Goal: Information Seeking & Learning: Find specific fact

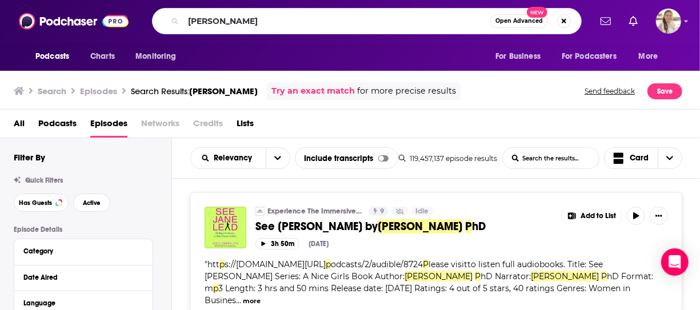
scroll to position [4001, 0]
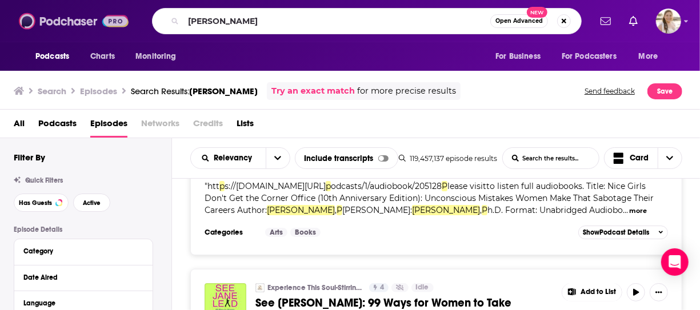
click at [73, 25] on img at bounding box center [74, 21] width 110 height 22
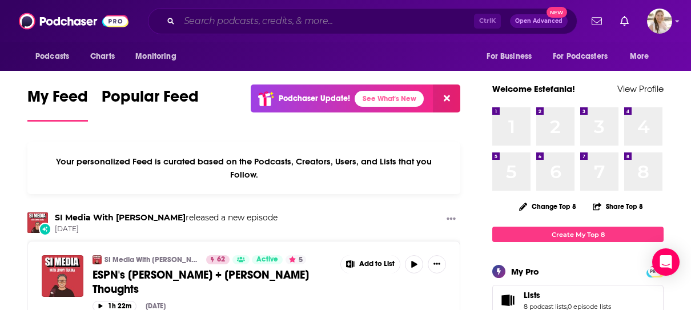
click at [247, 22] on input "Search podcasts, credits, & more..." at bounding box center [326, 21] width 295 height 18
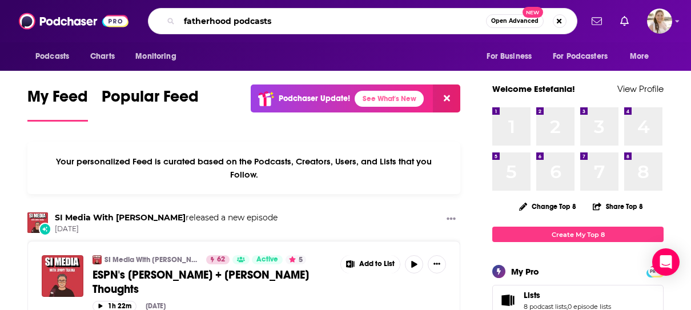
click at [260, 25] on input "fatherhood podcasts" at bounding box center [332, 21] width 307 height 18
paste input "[PERSON_NAME]"
type input "[PERSON_NAME]"
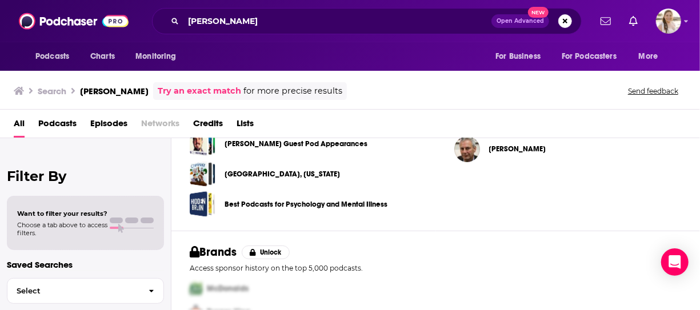
scroll to position [343, 0]
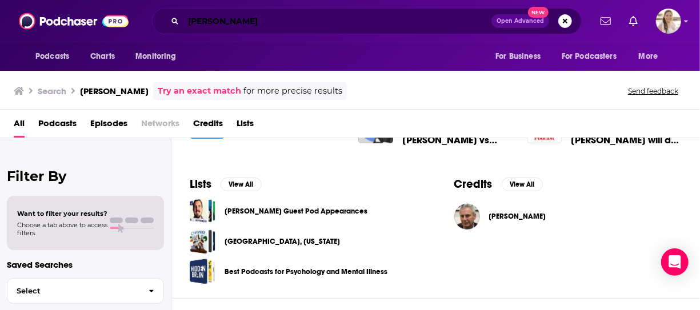
click at [260, 25] on input "[PERSON_NAME]" at bounding box center [337, 21] width 308 height 18
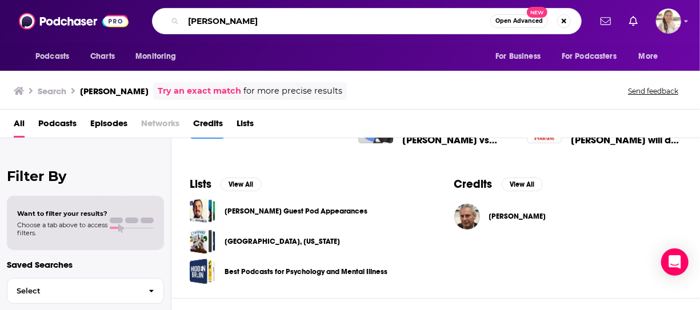
click at [260, 25] on input "[PERSON_NAME]" at bounding box center [336, 21] width 307 height 18
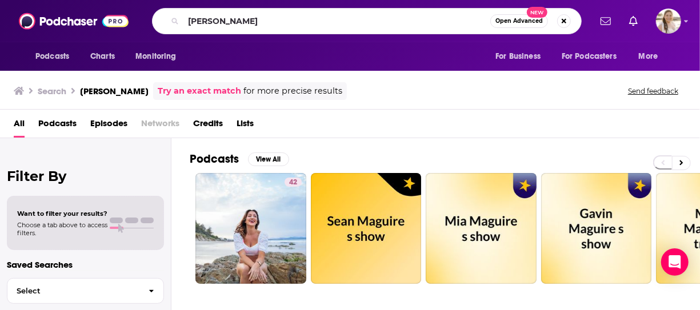
scroll to position [343, 0]
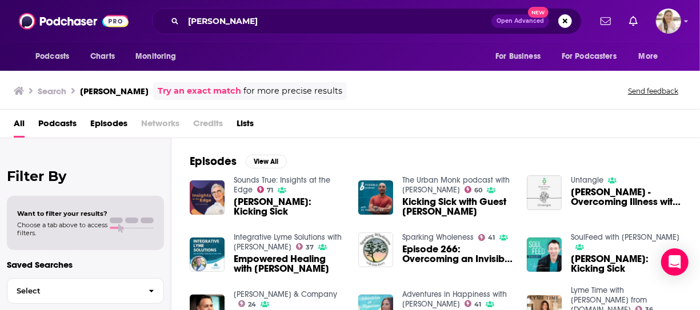
scroll to position [43, 0]
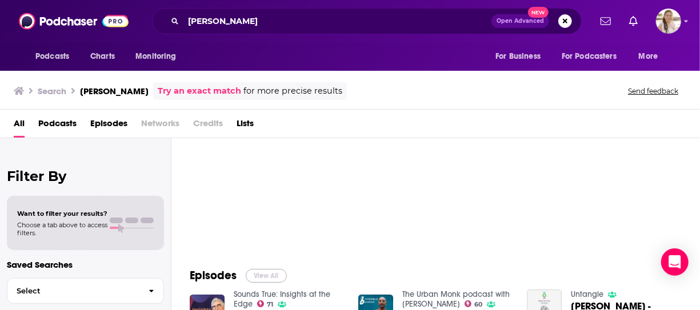
click at [265, 275] on button "View All" at bounding box center [266, 276] width 41 height 14
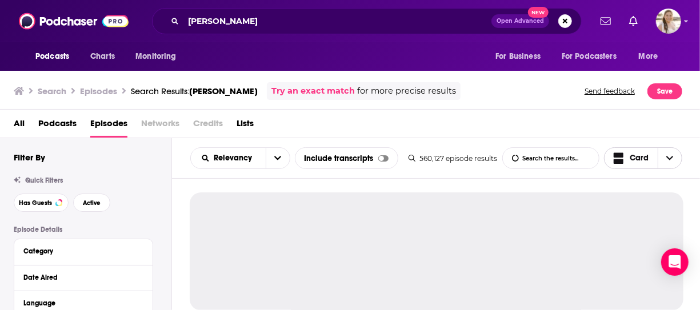
click at [669, 158] on icon "Choose View" at bounding box center [669, 158] width 7 height 8
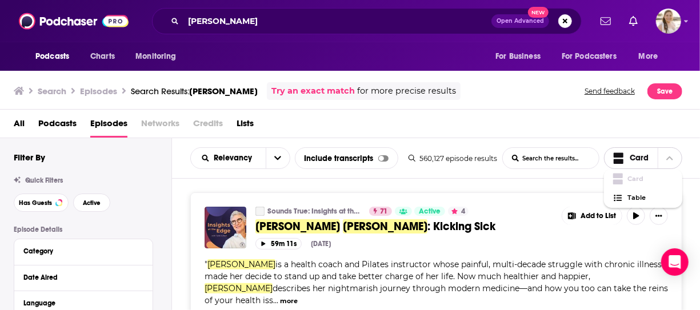
click at [669, 158] on icon "Choose View" at bounding box center [669, 158] width 7 height 8
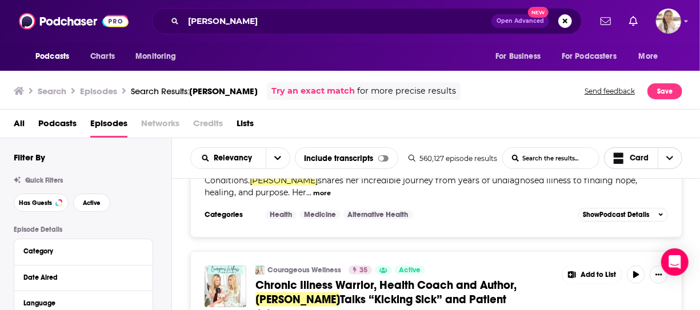
scroll to position [1770, 0]
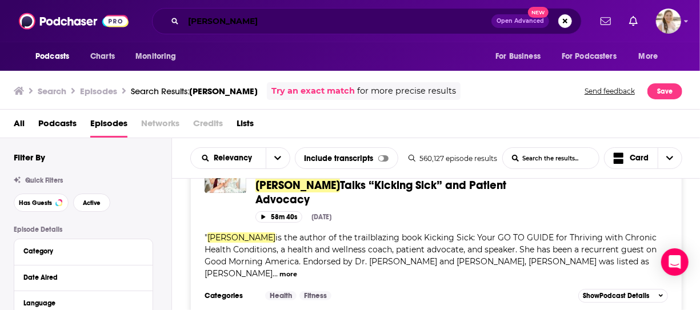
click at [226, 21] on input "[PERSON_NAME]" at bounding box center [337, 21] width 308 height 18
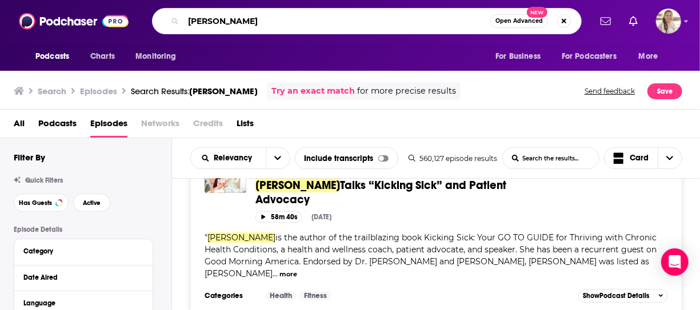
click at [226, 21] on input "[PERSON_NAME]" at bounding box center [336, 21] width 307 height 18
type input "[PERSON_NAME]"
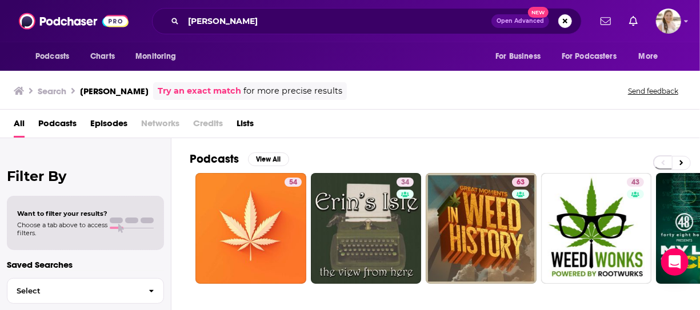
click at [686, 131] on div "All Podcasts Episodes Networks Credits Lists" at bounding box center [352, 125] width 677 height 23
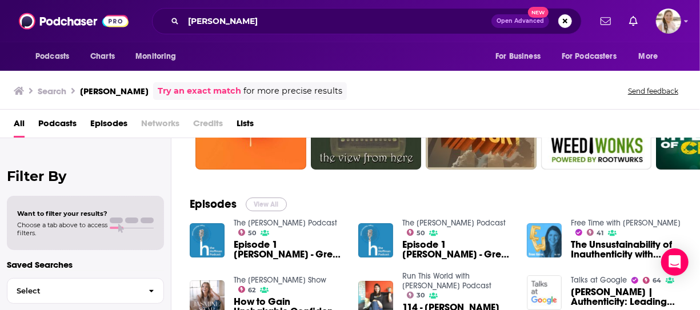
click at [260, 203] on button "View All" at bounding box center [266, 205] width 41 height 14
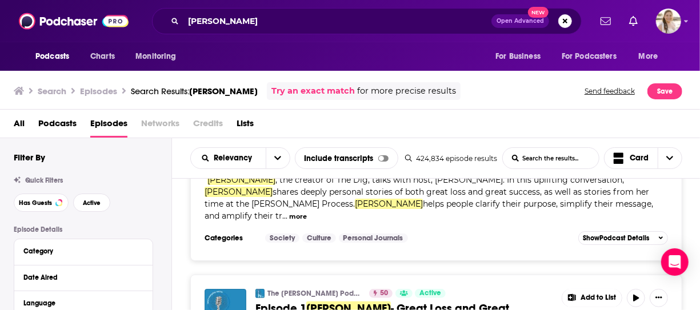
scroll to position [114, 0]
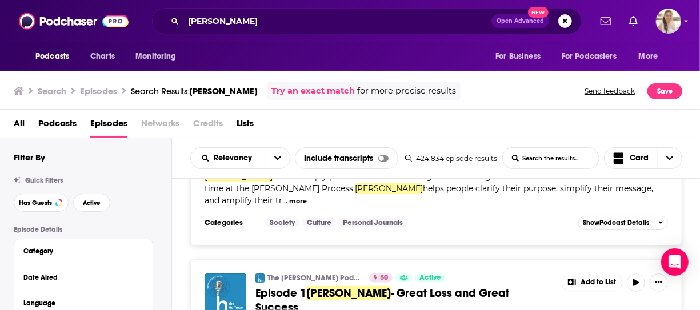
drag, startPoint x: 688, startPoint y: 131, endPoint x: 688, endPoint y: 151, distance: 20.0
click at [688, 131] on div "All Podcasts Episodes Networks Credits Lists" at bounding box center [352, 125] width 677 height 23
